Goal: Task Accomplishment & Management: Manage account settings

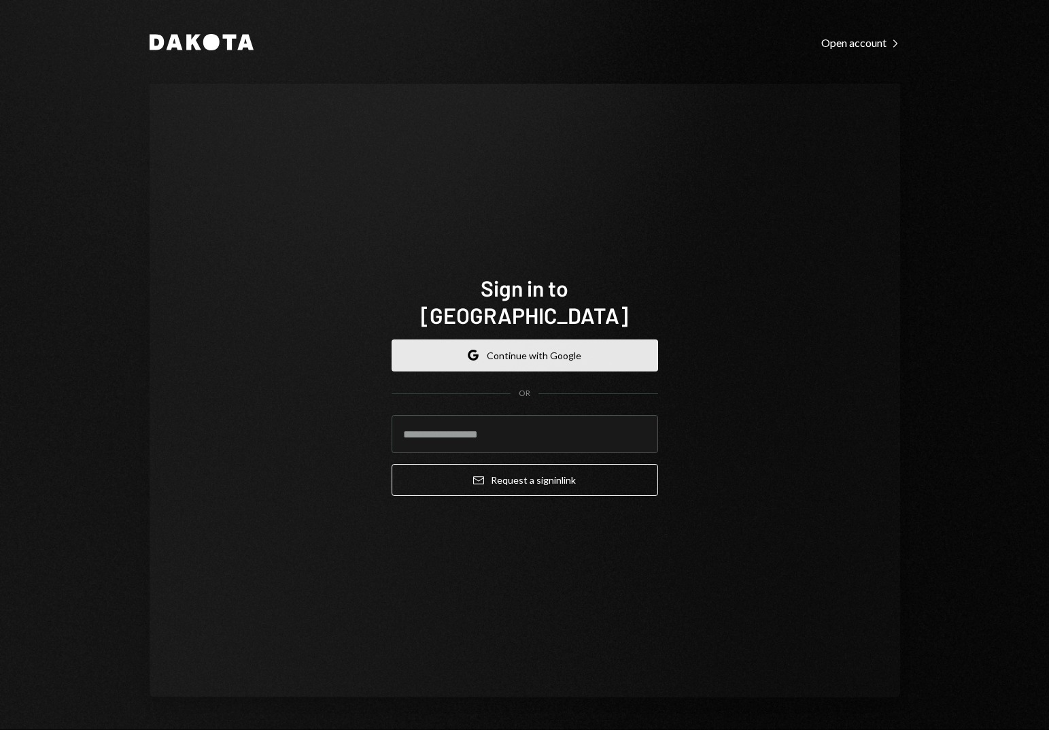
click at [544, 339] on button "Google Continue with Google" at bounding box center [525, 355] width 267 height 32
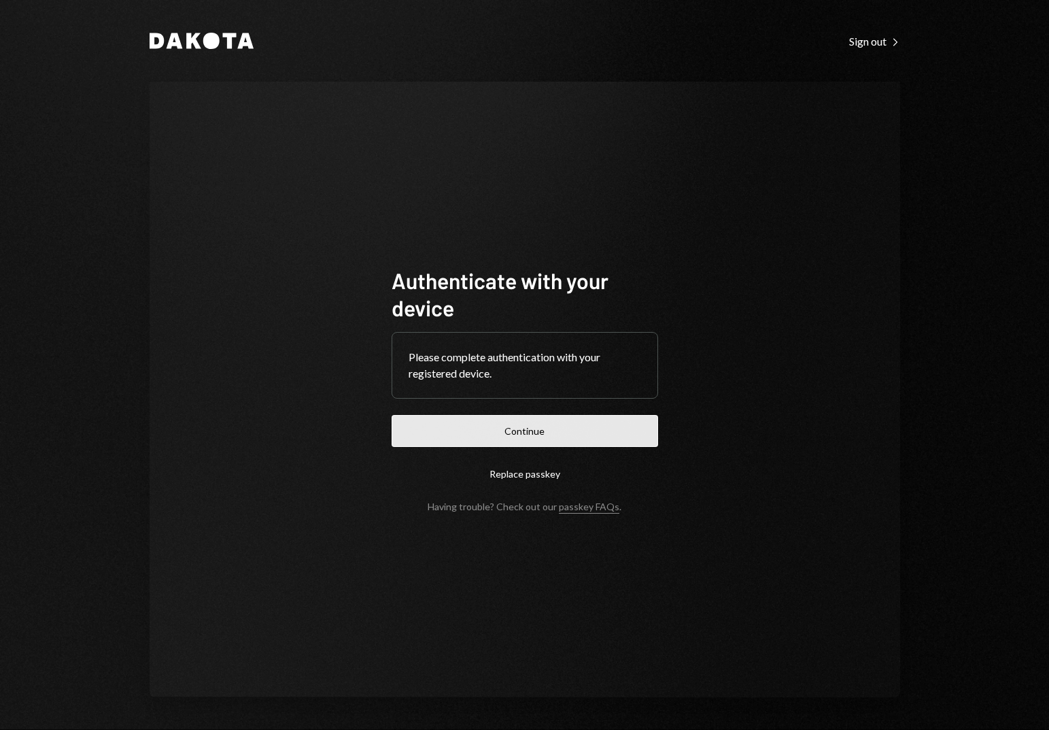
click at [529, 418] on button "Continue" at bounding box center [525, 431] width 267 height 32
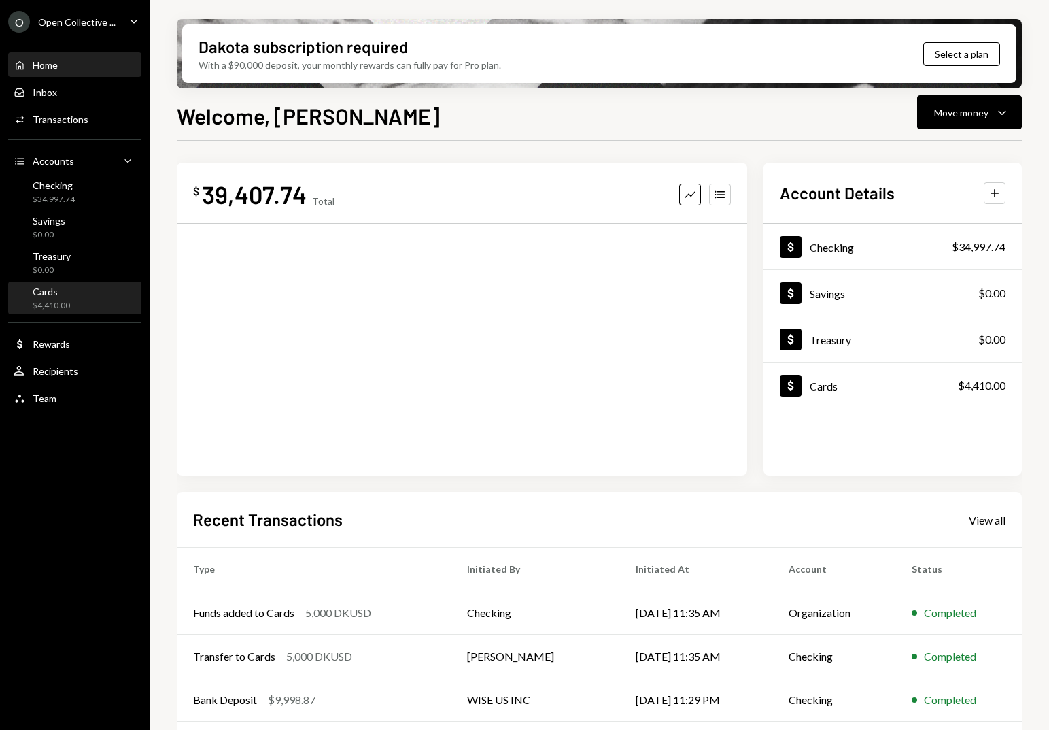
click at [58, 300] on div "$4,410.00" at bounding box center [51, 306] width 37 height 12
click at [69, 301] on div "Cards $4,410.00" at bounding box center [75, 299] width 122 height 26
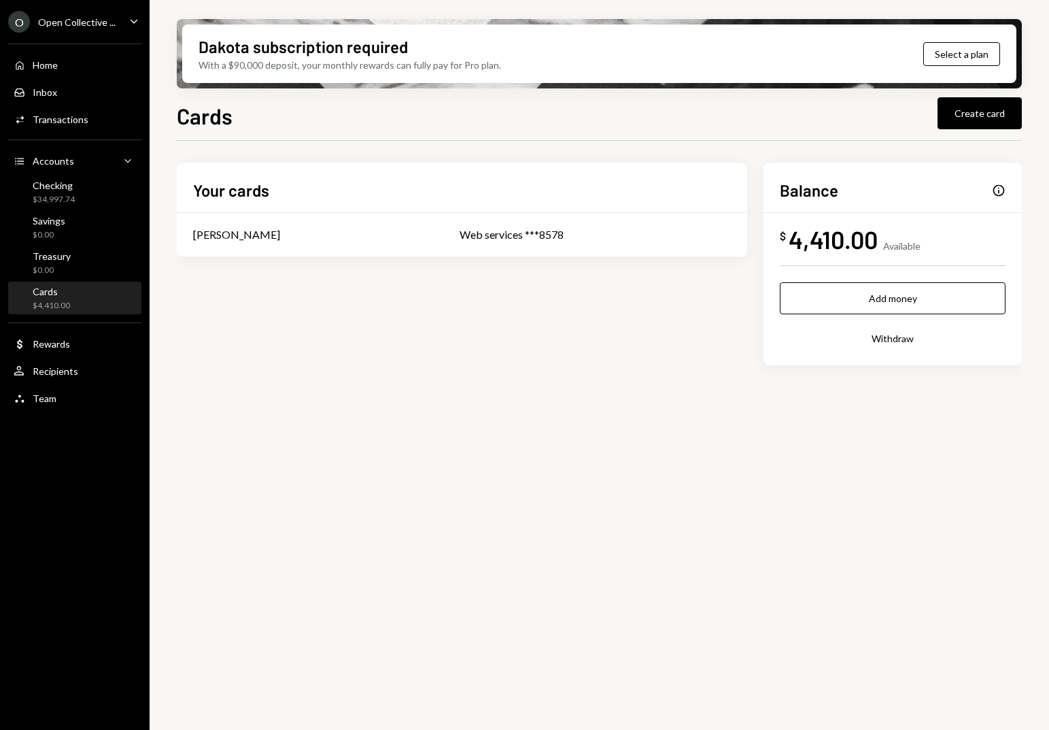
click at [820, 204] on div "Balance Info $ 4,410.00 Available Add money Withdraw" at bounding box center [893, 263] width 258 height 203
click at [492, 228] on div "Web services ***8578" at bounding box center [595, 234] width 271 height 16
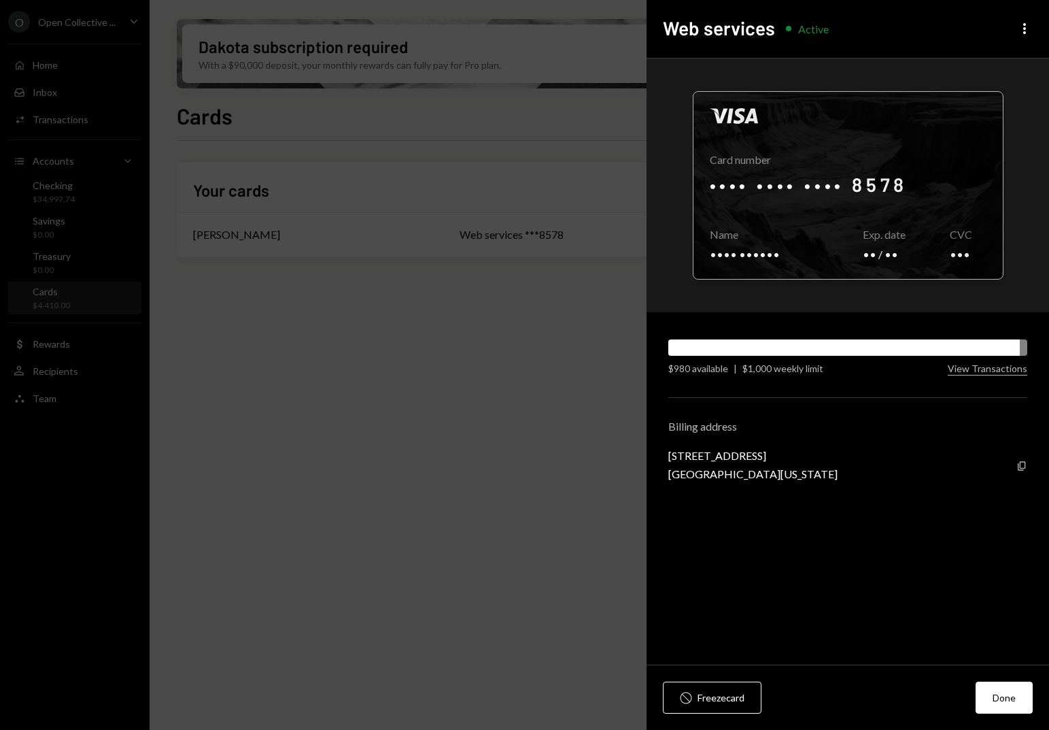
click at [832, 185] on div at bounding box center [847, 185] width 309 height 187
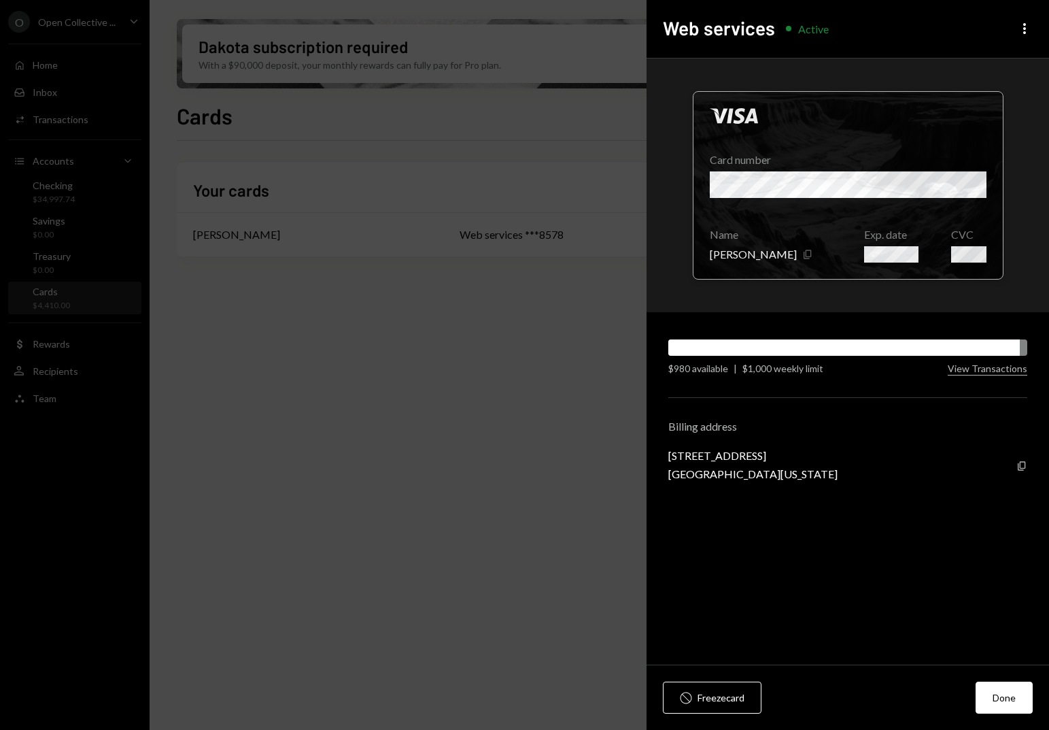
click at [802, 254] on icon "Copy" at bounding box center [807, 254] width 11 height 11
drag, startPoint x: 669, startPoint y: 453, endPoint x: 801, endPoint y: 458, distance: 132.0
click at [802, 459] on div "[STREET_ADDRESS]" at bounding box center [752, 455] width 169 height 13
click at [801, 458] on div "[STREET_ADDRESS]" at bounding box center [752, 455] width 169 height 13
drag, startPoint x: 797, startPoint y: 474, endPoint x: 649, endPoint y: 453, distance: 149.0
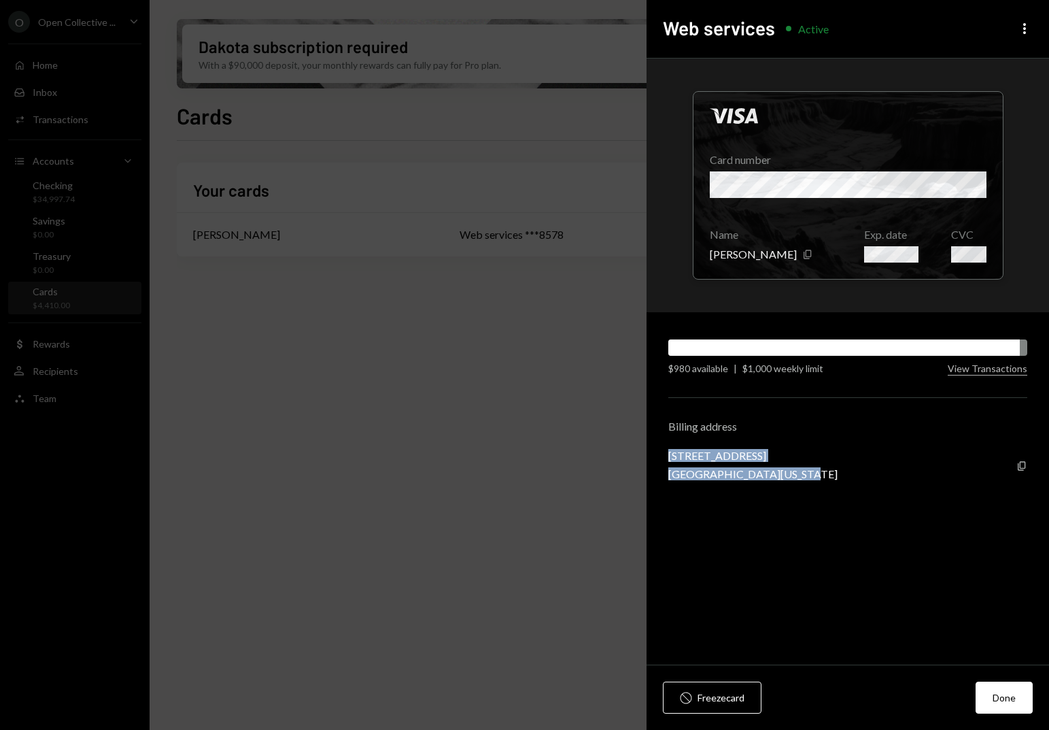
click at [649, 453] on div "Visa Card number Name [PERSON_NAME] Copy Exp. date CVC $[CREDIT_CARD_DATA] avai…" at bounding box center [848, 361] width 402 height 606
copy div "[STREET_ADDRESS][US_STATE]"
